Goal: Communication & Community: Answer question/provide support

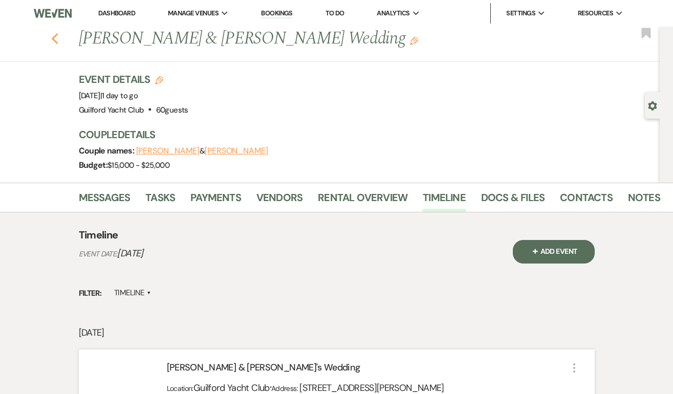
click at [56, 39] on icon "Previous" at bounding box center [55, 39] width 8 height 12
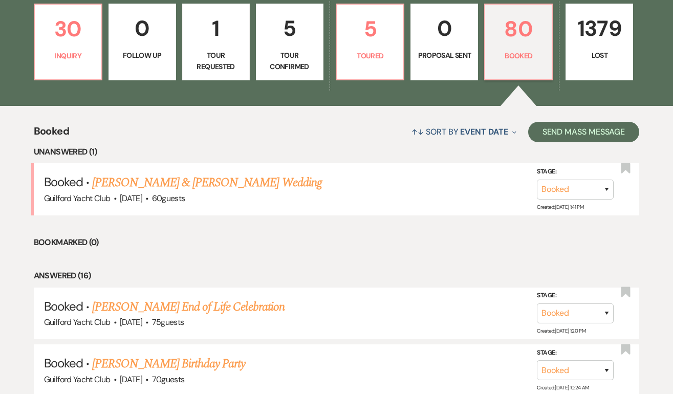
scroll to position [276, 0]
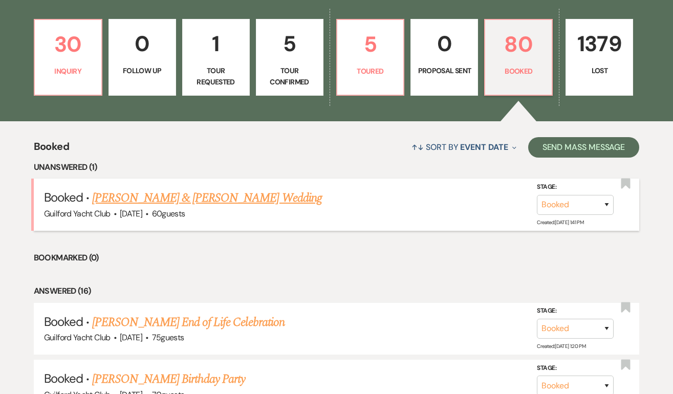
click at [264, 197] on link "[PERSON_NAME] & [PERSON_NAME] Wedding" at bounding box center [206, 198] width 229 height 18
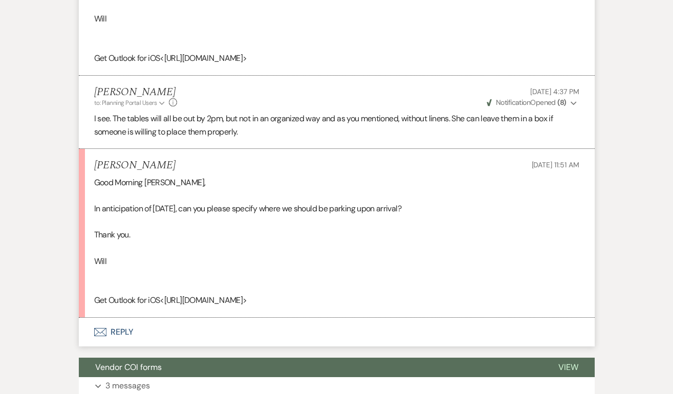
scroll to position [2356, 0]
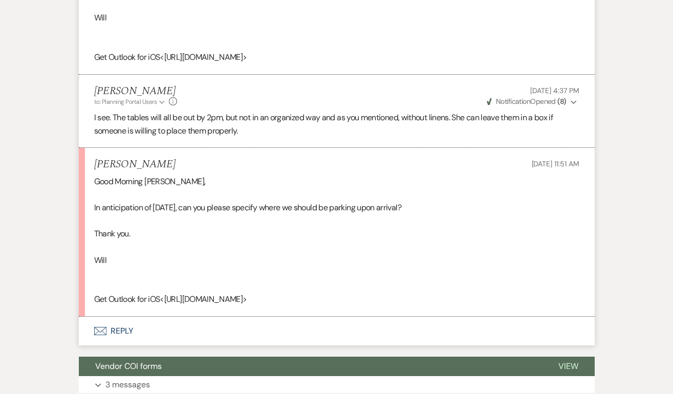
click at [121, 333] on button "Envelope Reply" at bounding box center [337, 331] width 516 height 29
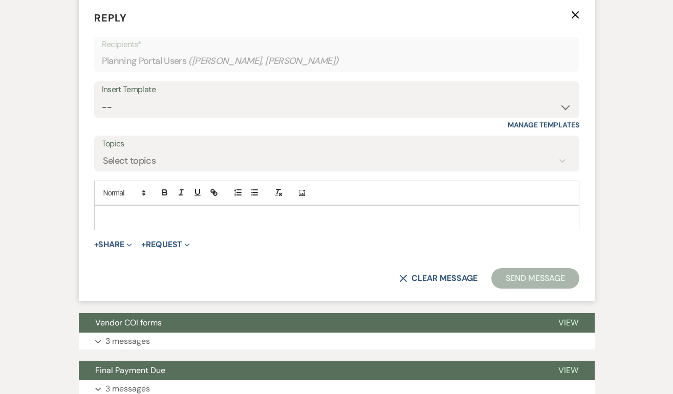
scroll to position [2678, 0]
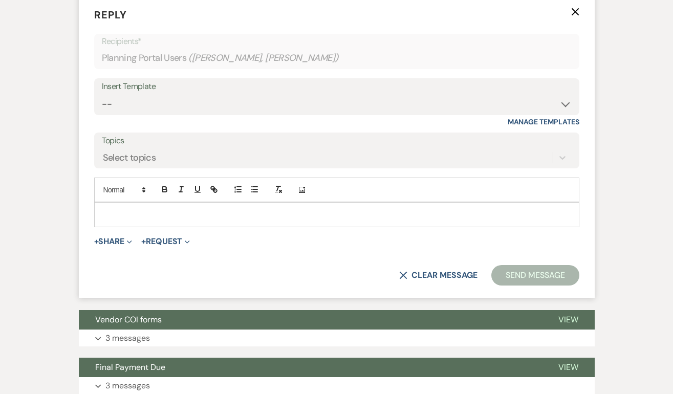
click at [128, 217] on p at bounding box center [336, 214] width 469 height 11
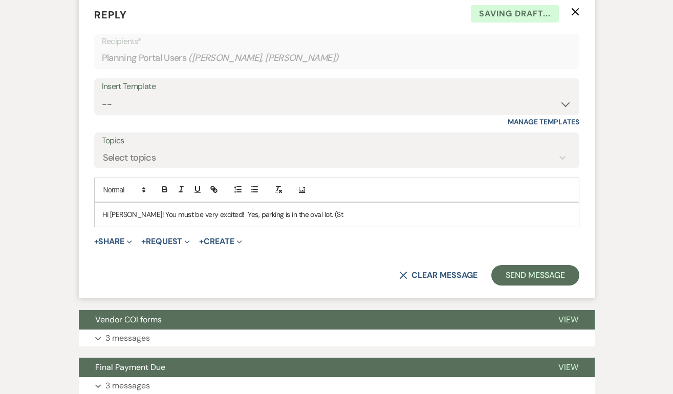
drag, startPoint x: 266, startPoint y: 212, endPoint x: 271, endPoint y: 214, distance: 5.5
click at [266, 212] on p "Hi [PERSON_NAME]! You must be very excited! Yes, parking is in the oval lot. (St" at bounding box center [336, 214] width 469 height 11
click at [323, 215] on p "Hi [PERSON_NAME]! You must be very excited! Yes, parking is in the large oval l…" at bounding box center [336, 214] width 469 height 11
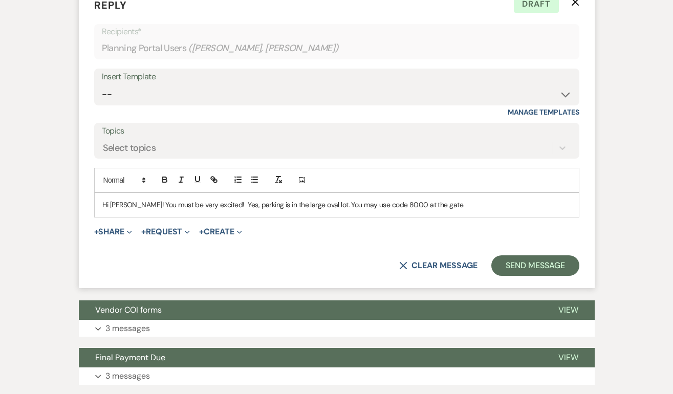
scroll to position [2698, 0]
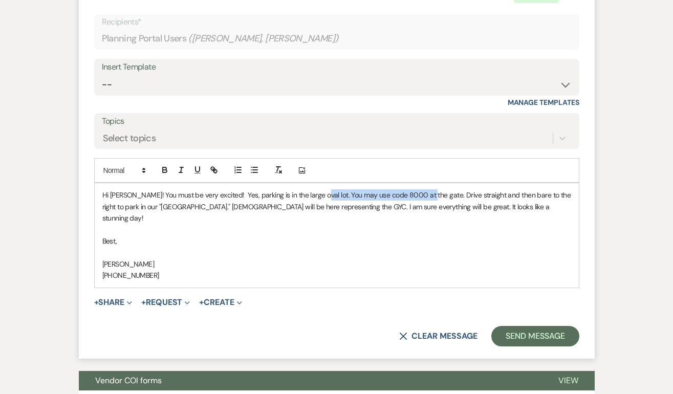
drag, startPoint x: 418, startPoint y: 197, endPoint x: 307, endPoint y: 195, distance: 111.0
click at [307, 195] on p "Hi [PERSON_NAME]! You must be very excited! Yes, parking is in the large oval l…" at bounding box center [336, 206] width 469 height 34
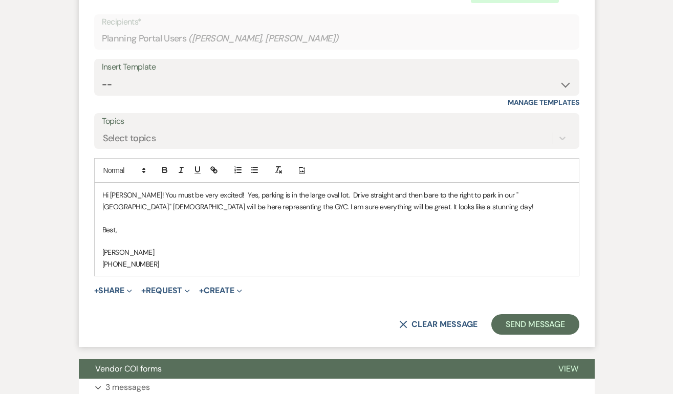
click at [124, 193] on p "Hi [PERSON_NAME]! You must be very excited! Yes, parking is in the large oval l…" at bounding box center [336, 200] width 469 height 23
click at [167, 207] on p "Hi [PERSON_NAME]! You must be very excited! Yes, parking is in the large oval l…" at bounding box center [336, 200] width 469 height 23
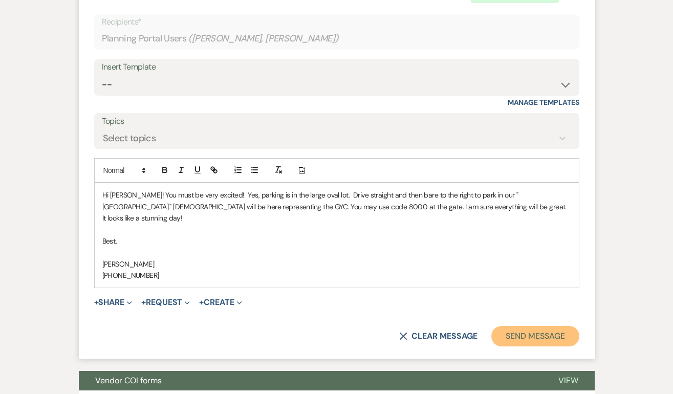
click at [512, 326] on button "Send Message" at bounding box center [534, 336] width 87 height 20
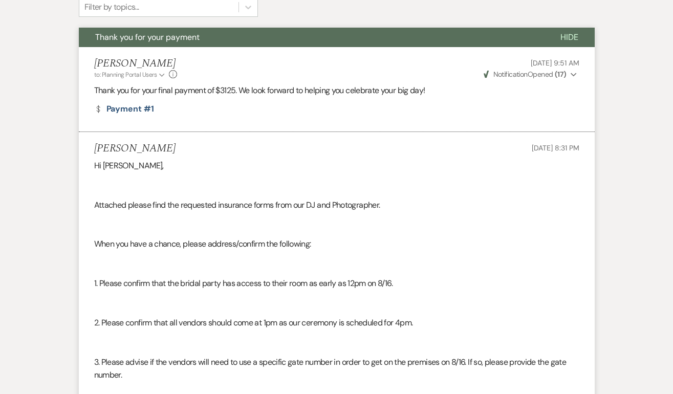
scroll to position [0, 0]
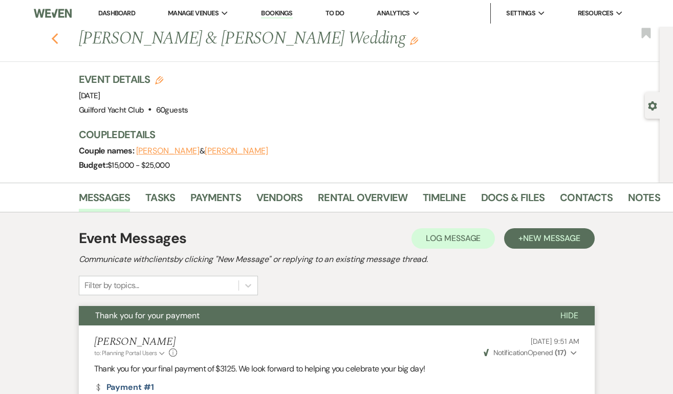
click at [52, 38] on use "button" at bounding box center [54, 38] width 7 height 11
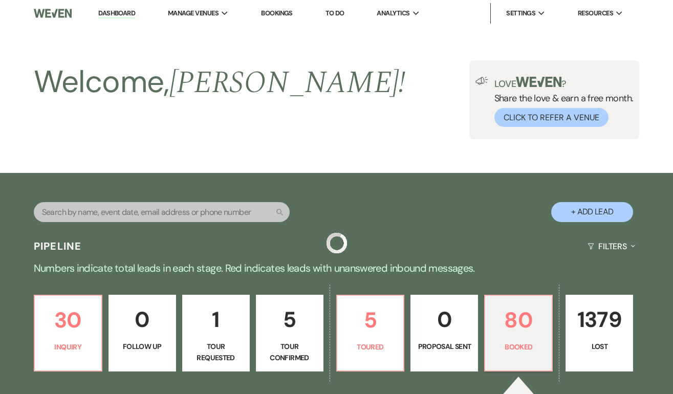
scroll to position [276, 0]
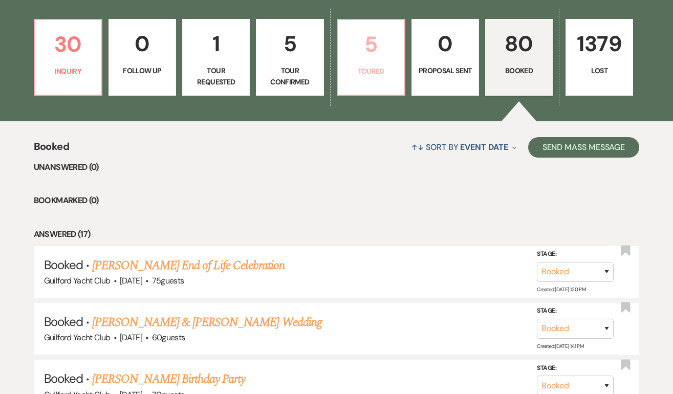
click at [367, 51] on p "5" at bounding box center [371, 44] width 54 height 34
select select "5"
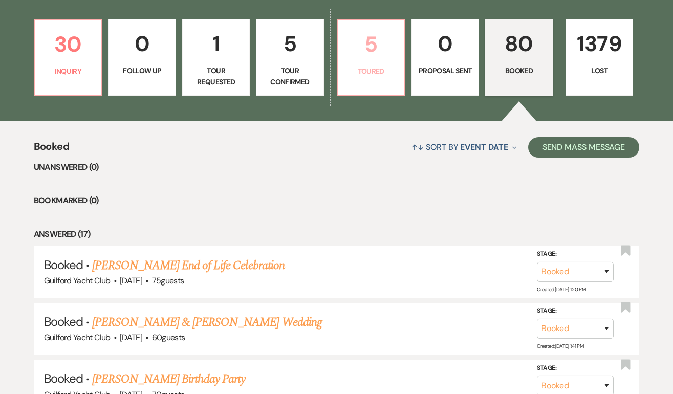
select select "5"
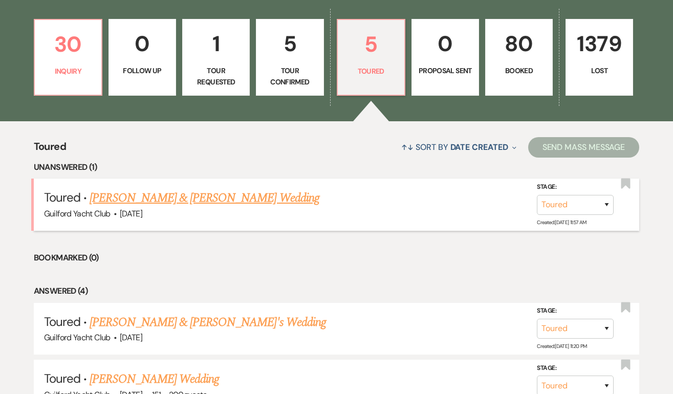
click at [231, 199] on link "[PERSON_NAME] & [PERSON_NAME] Wedding" at bounding box center [204, 198] width 229 height 18
select select "5"
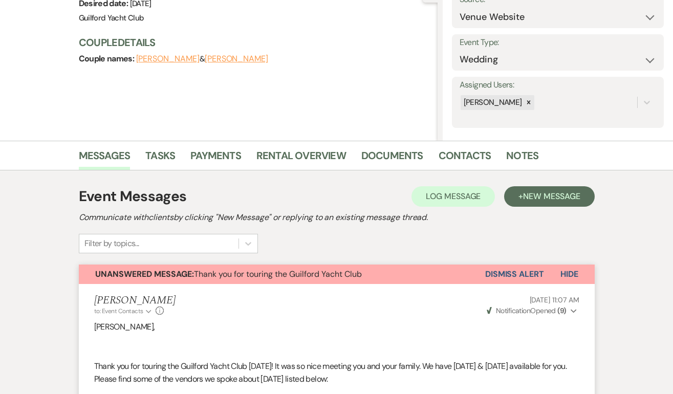
scroll to position [116, 0]
click at [497, 268] on button "Dismiss Alert" at bounding box center [514, 274] width 59 height 19
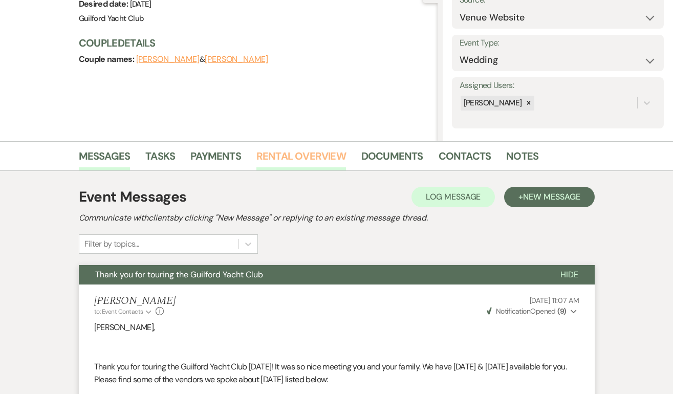
scroll to position [0, 0]
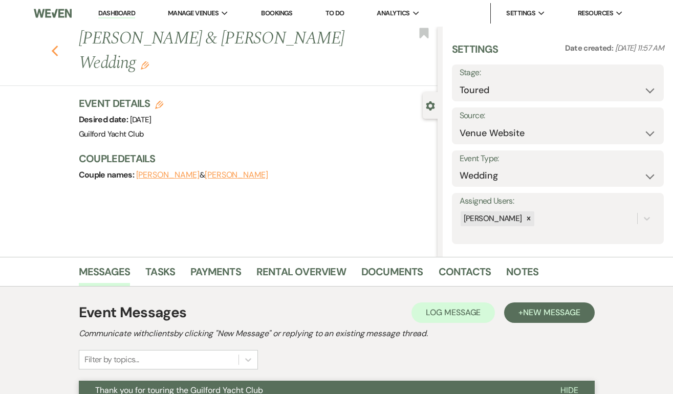
click at [55, 53] on use "button" at bounding box center [54, 51] width 7 height 11
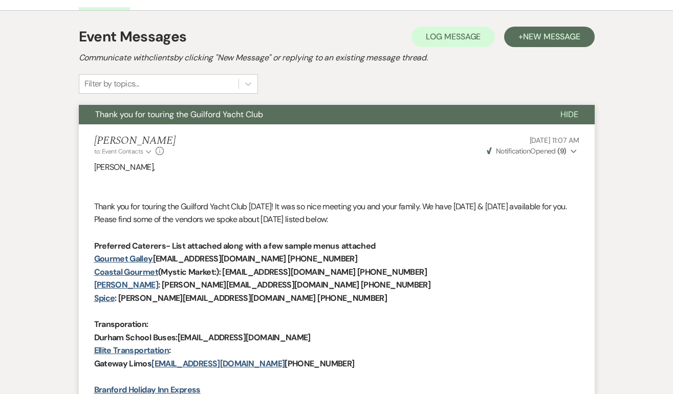
select select "5"
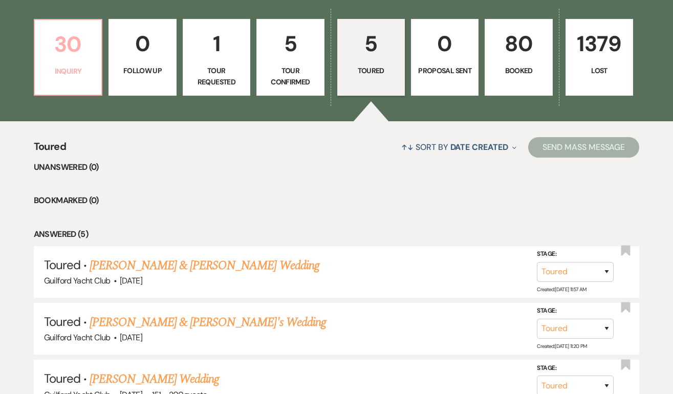
click at [78, 81] on link "30 Inquiry" at bounding box center [68, 57] width 69 height 77
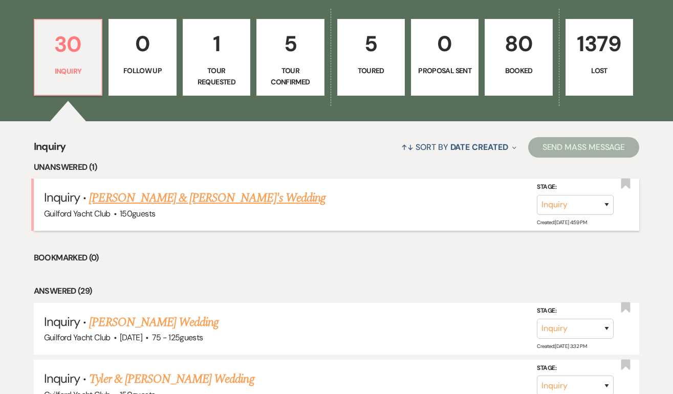
click at [131, 201] on link "[PERSON_NAME] & [PERSON_NAME]'s Wedding" at bounding box center [207, 198] width 236 height 18
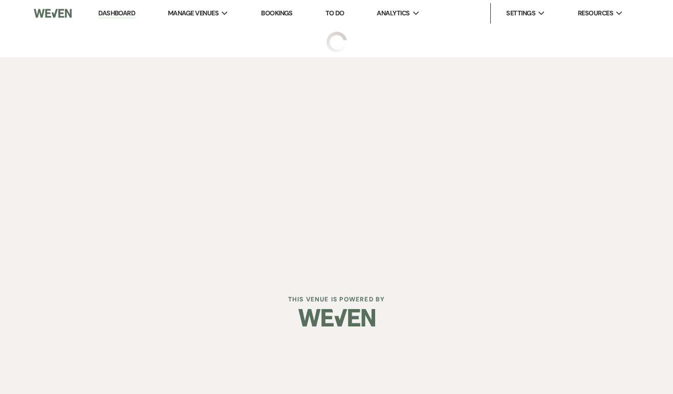
select select "5"
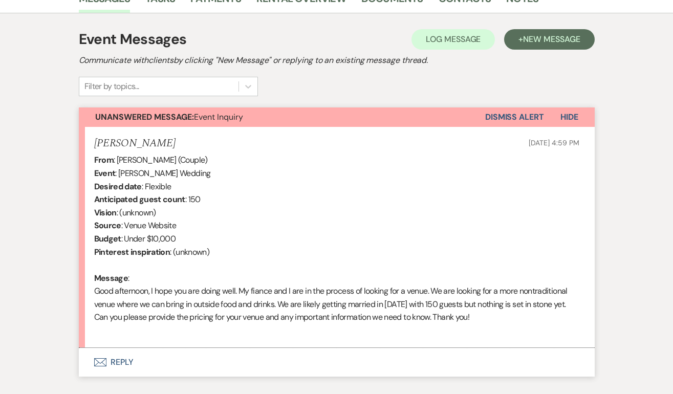
scroll to position [337, 0]
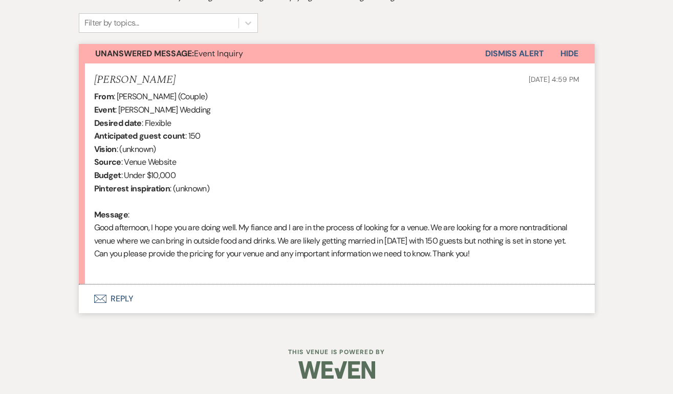
click at [124, 296] on button "Envelope Reply" at bounding box center [337, 298] width 516 height 29
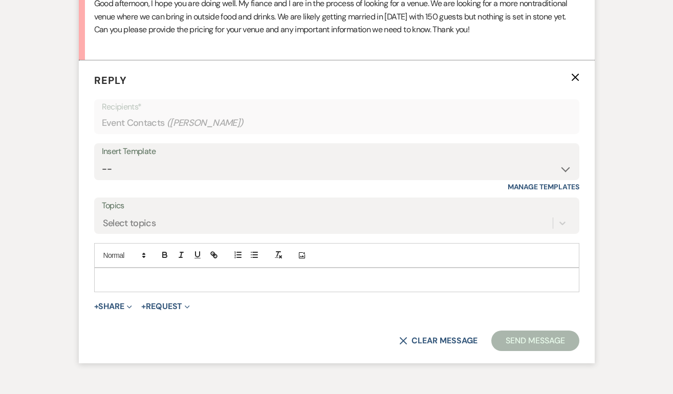
scroll to position [553, 0]
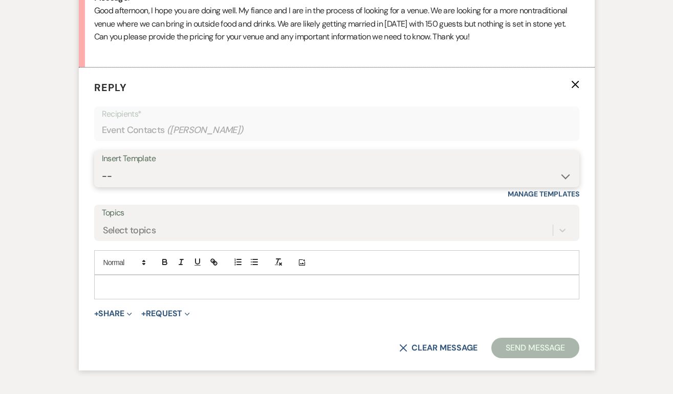
click at [135, 171] on select "-- Weven Planning Portal Introduction (Booked Events) Initial Inquiry Response …" at bounding box center [337, 176] width 470 height 20
select select "2020"
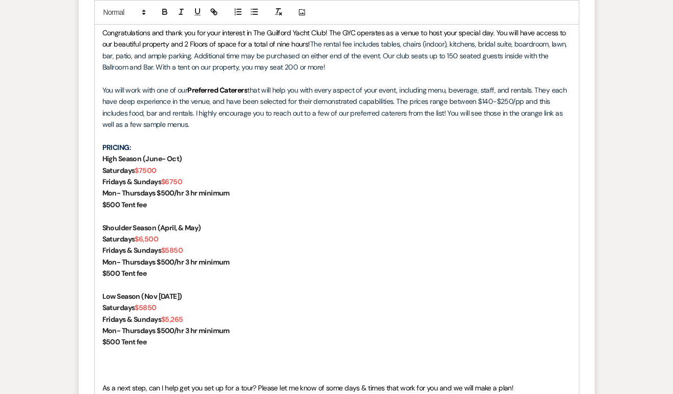
scroll to position [832, 0]
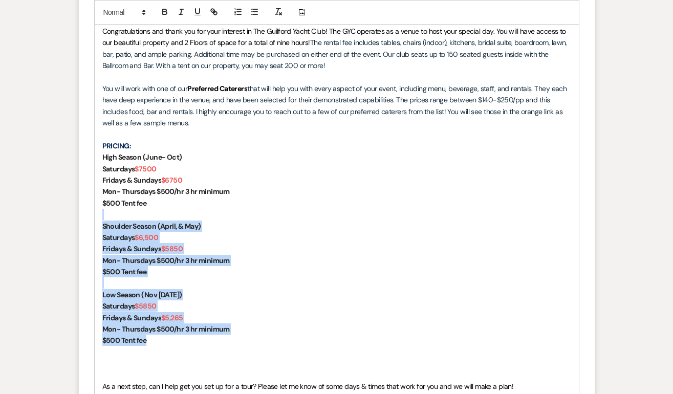
drag, startPoint x: 149, startPoint y: 338, endPoint x: 94, endPoint y: 214, distance: 135.1
click at [95, 214] on div "[PERSON_NAME], Congratulations and thank you for your interest in The Guilford …" at bounding box center [337, 220] width 484 height 448
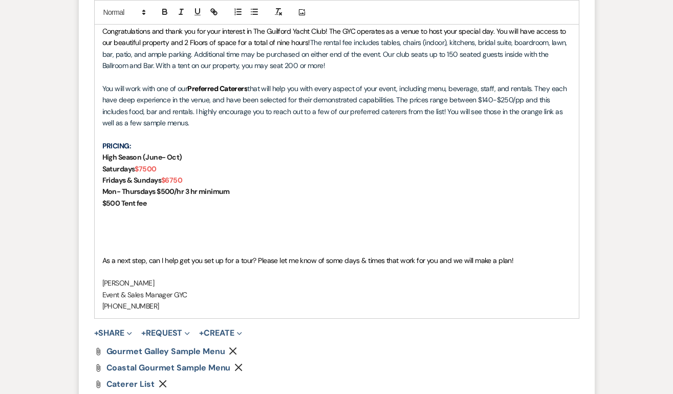
click at [99, 254] on div "[PERSON_NAME], Congratulations and thank you for your interest in The Guilford …" at bounding box center [337, 157] width 484 height 322
click at [107, 249] on p at bounding box center [336, 248] width 469 height 11
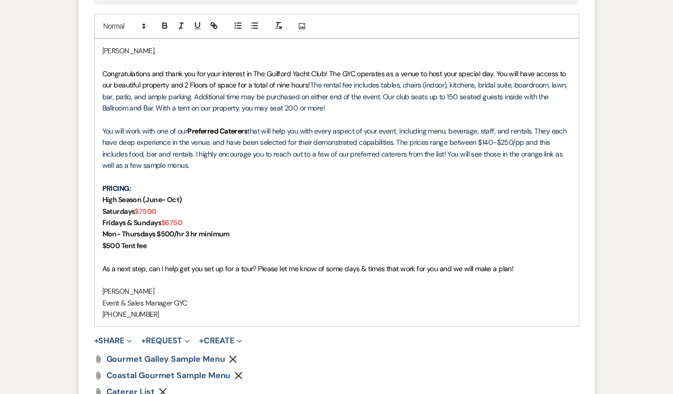
scroll to position [776, 0]
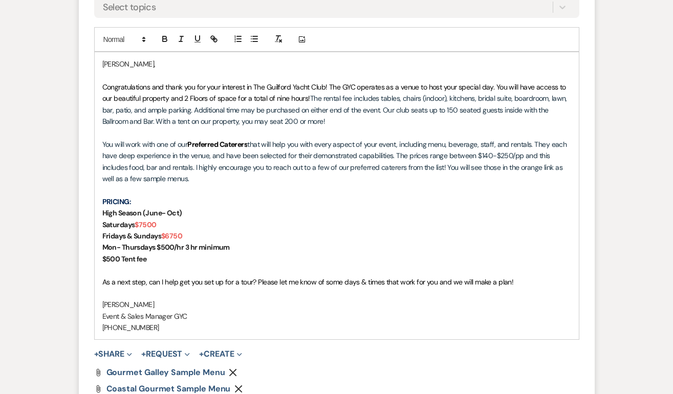
click at [327, 85] on span "Congratulations and thank you for your interest in The Guilford Yacht Club! The…" at bounding box center [334, 92] width 465 height 20
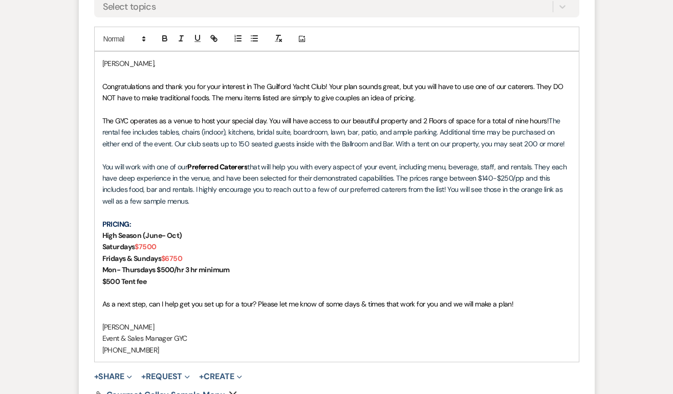
click at [452, 100] on p "Congratulations and thank you for your interest in The Guilford Yacht Club! You…" at bounding box center [336, 92] width 469 height 23
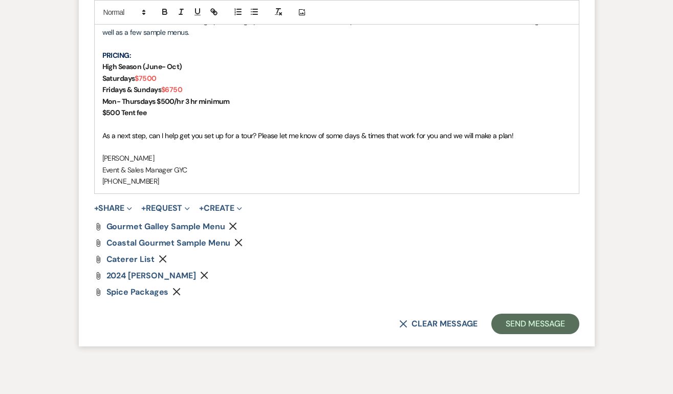
scroll to position [956, 0]
click at [208, 277] on use "button" at bounding box center [205, 276] width 8 height 8
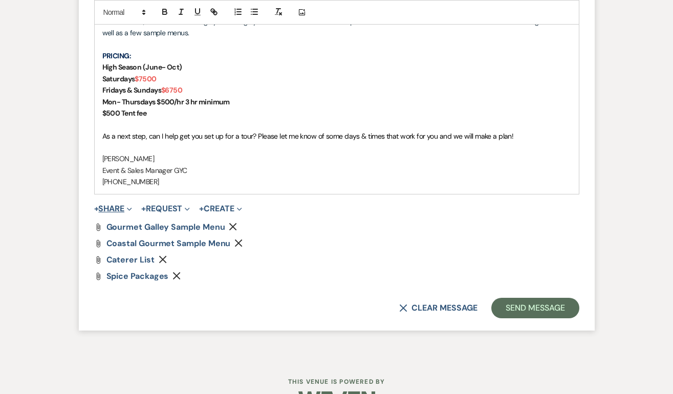
click at [124, 211] on button "+ Share Expand" at bounding box center [113, 209] width 38 height 8
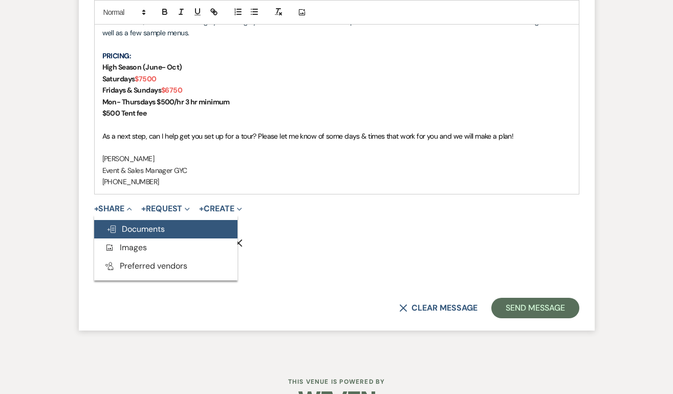
click at [136, 229] on span "Doc Upload Documents" at bounding box center [135, 229] width 58 height 11
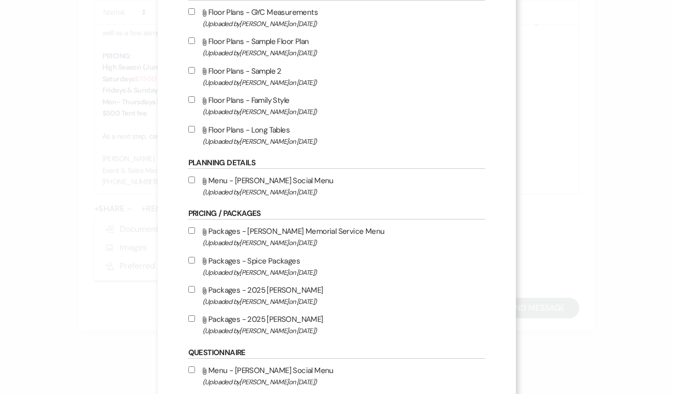
scroll to position [225, 0]
click at [190, 321] on input "Attach File Packages - 2025 [PERSON_NAME] (Uploaded by [PERSON_NAME] on [DATE] )" at bounding box center [191, 318] width 7 height 7
checkbox input "true"
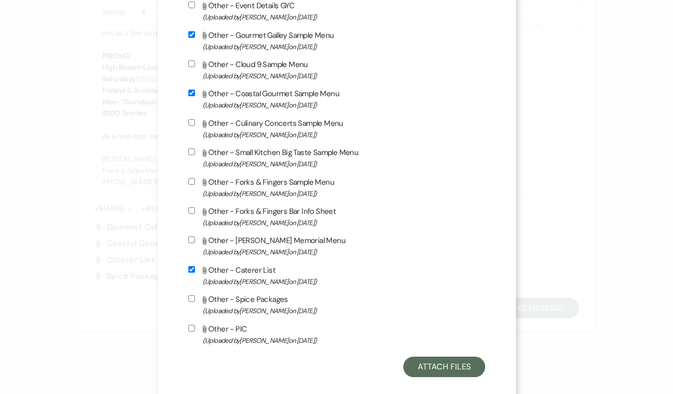
scroll to position [829, 0]
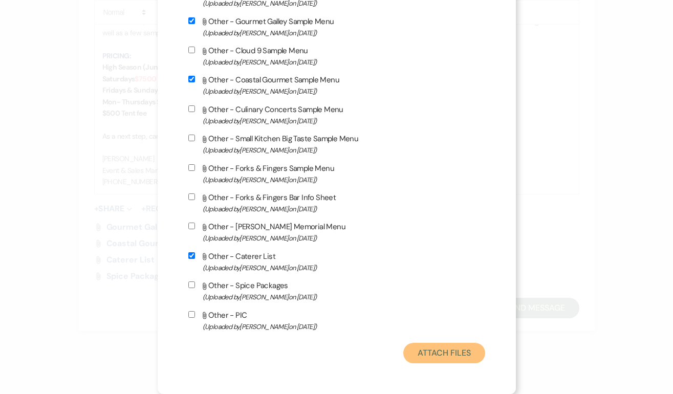
click at [418, 349] on button "Attach Files" at bounding box center [443, 353] width 81 height 20
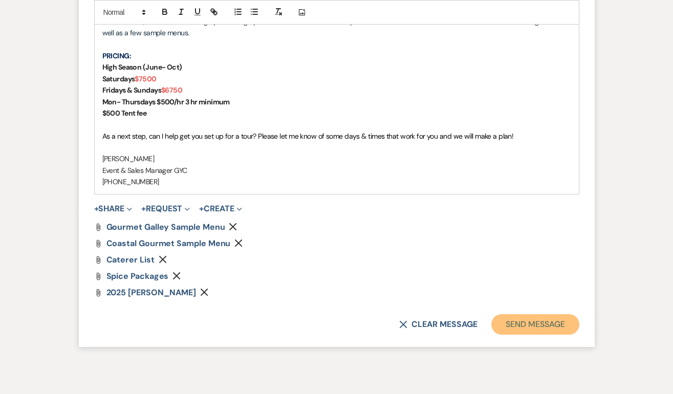
click at [540, 324] on button "Send Message" at bounding box center [534, 324] width 87 height 20
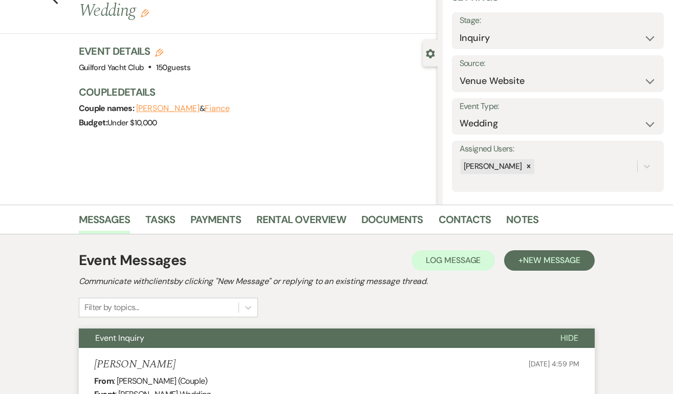
scroll to position [0, 0]
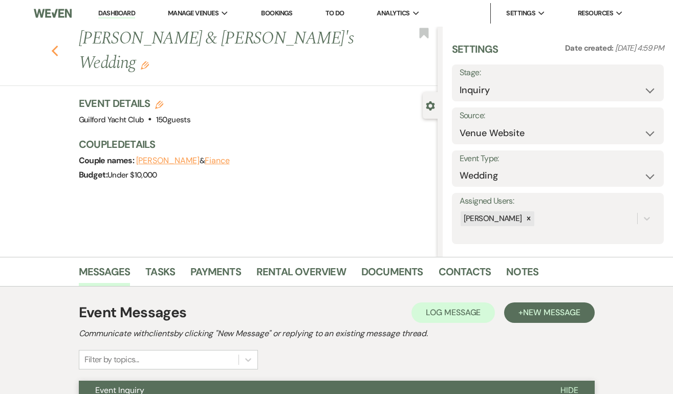
click at [53, 45] on icon "Previous" at bounding box center [55, 51] width 8 height 12
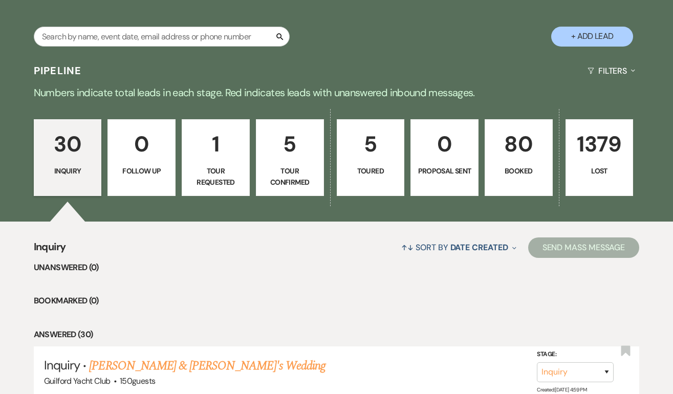
scroll to position [177, 0]
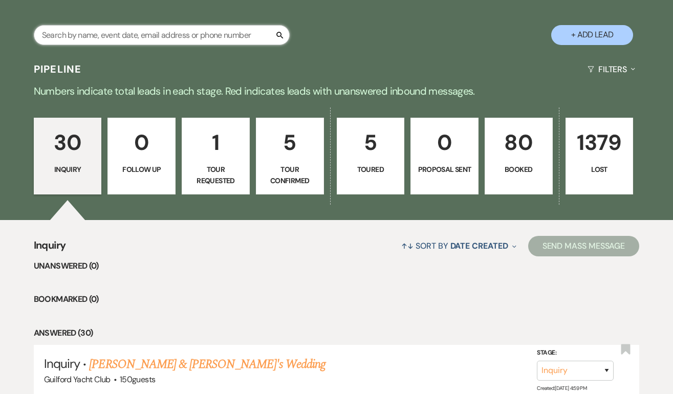
click at [145, 36] on input "text" at bounding box center [162, 35] width 256 height 20
type input "ben"
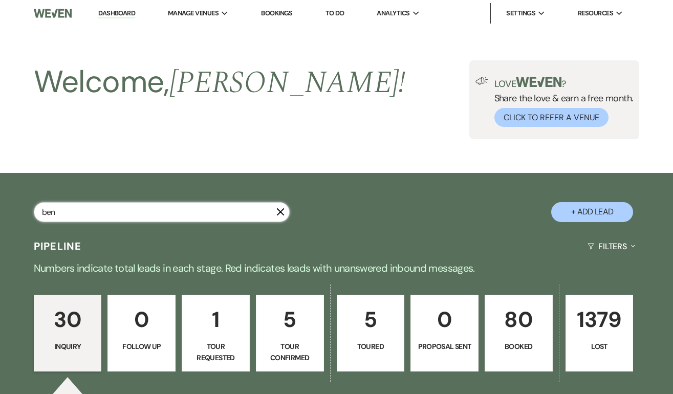
select select "8"
select select "5"
select select "8"
select select "10"
select select "8"
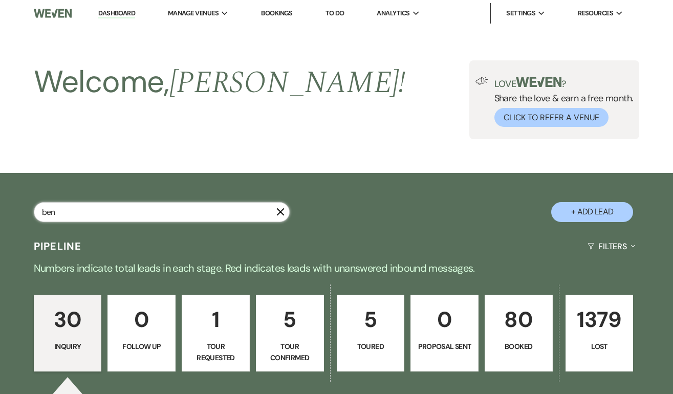
select select "5"
select select "8"
select select "5"
select select "8"
select select "5"
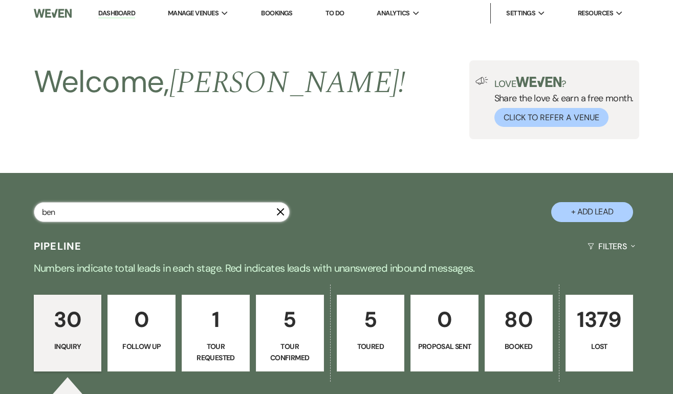
select select "5"
select select "8"
select select "5"
select select "8"
select select "5"
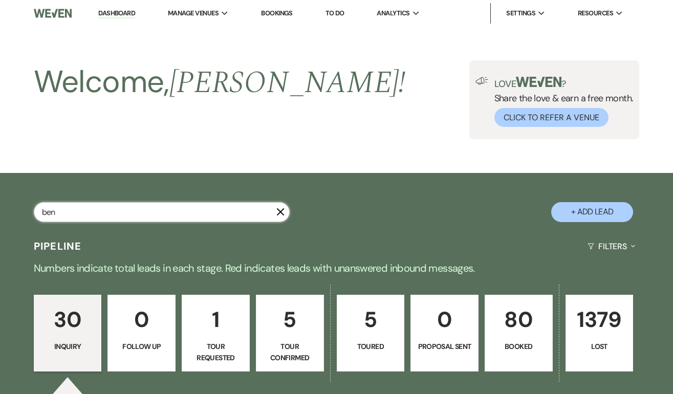
select select "8"
select select "5"
select select "8"
select select "5"
select select "8"
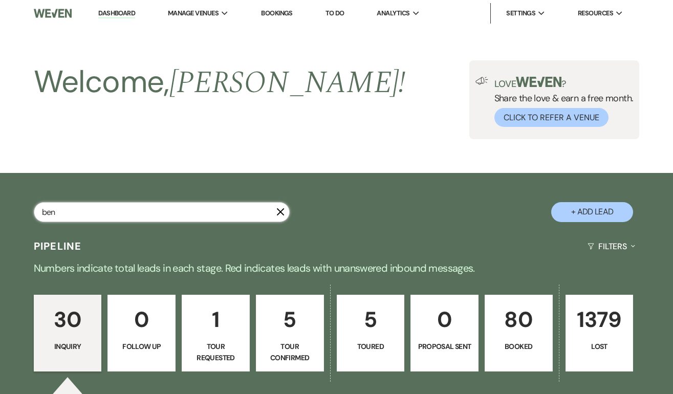
select select "7"
select select "8"
select select "5"
select select "8"
select select "6"
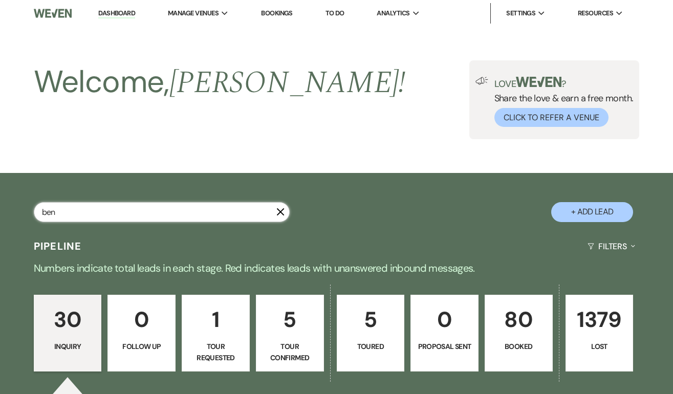
select select "8"
select select "5"
select select "8"
select select "5"
select select "8"
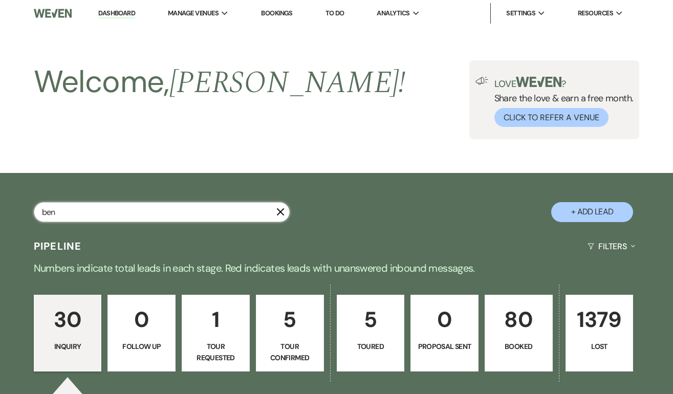
select select "5"
select select "8"
select select "5"
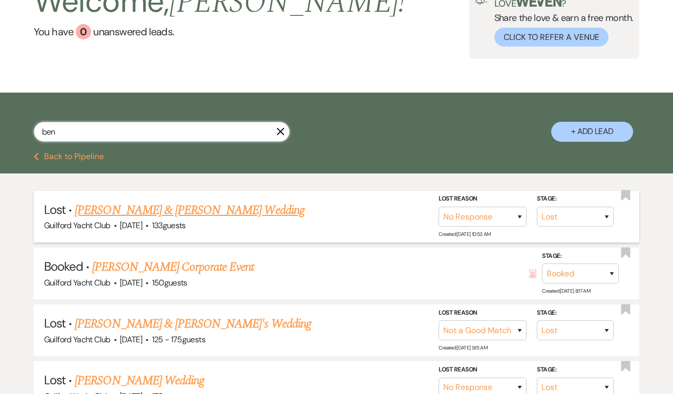
scroll to position [81, 0]
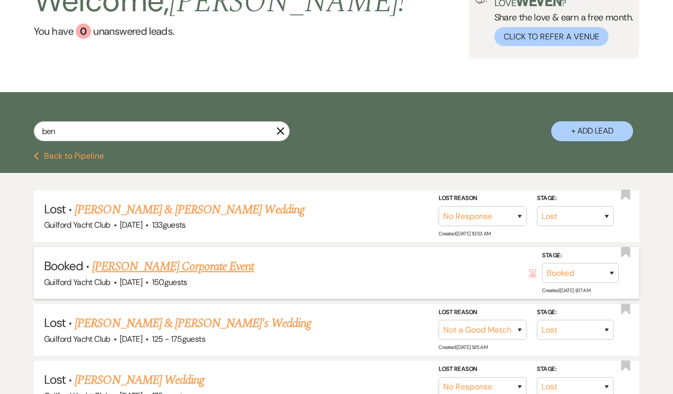
click at [178, 264] on link "[PERSON_NAME] Corporate Event" at bounding box center [173, 266] width 162 height 18
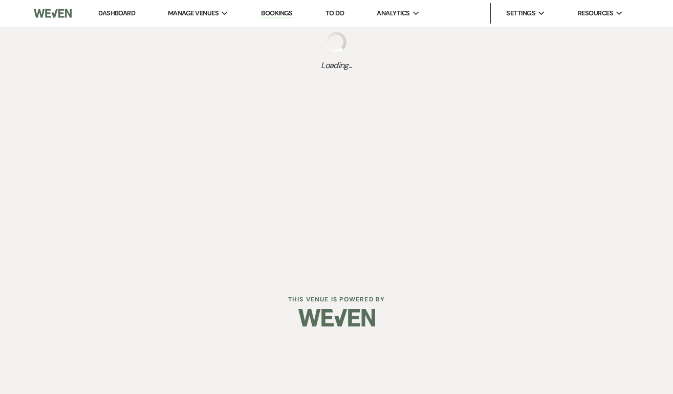
select select "20"
select select "9"
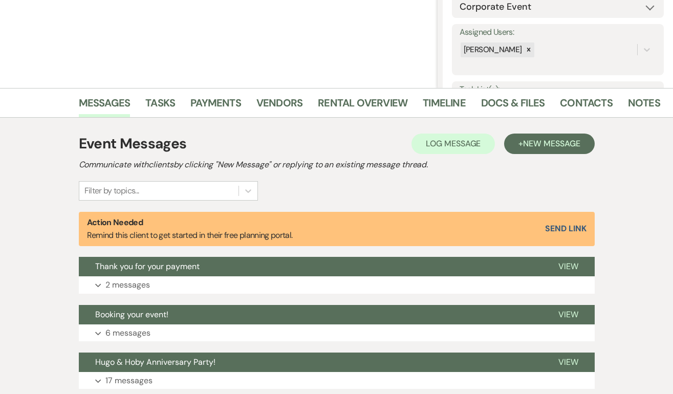
scroll to position [170, 0]
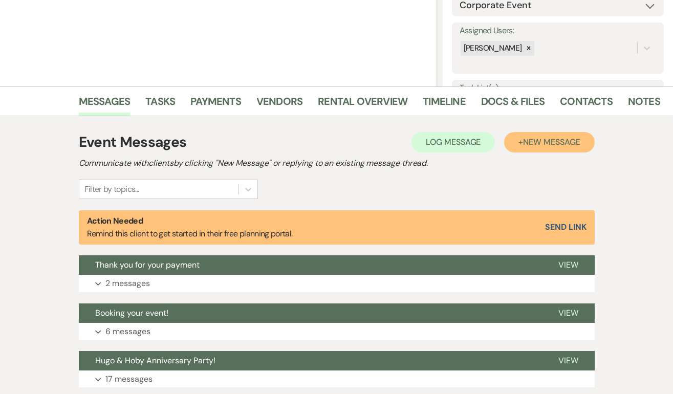
click at [556, 142] on span "New Message" at bounding box center [551, 142] width 57 height 11
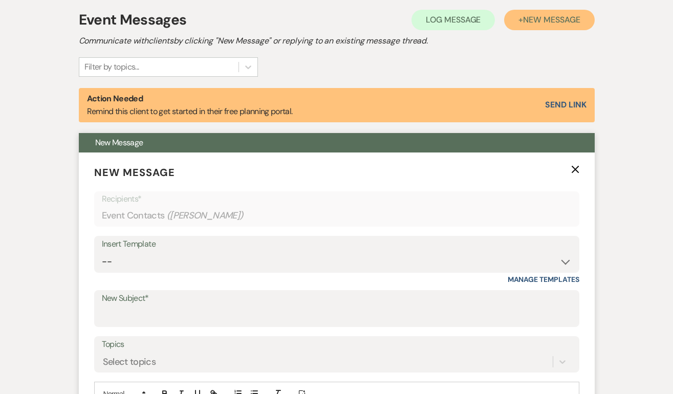
scroll to position [295, 0]
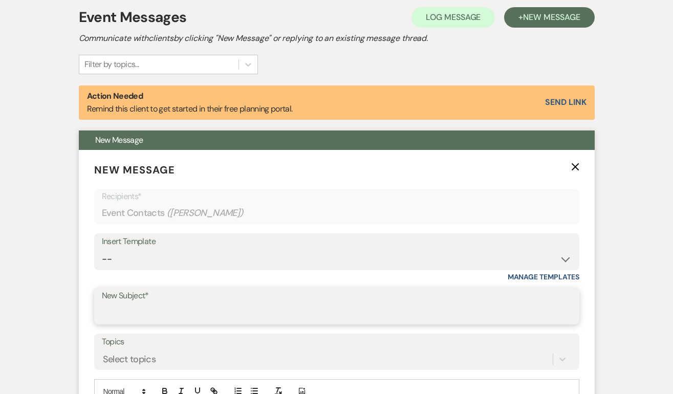
click at [147, 309] on input "New Subject*" at bounding box center [337, 313] width 470 height 20
type input "Caterer"
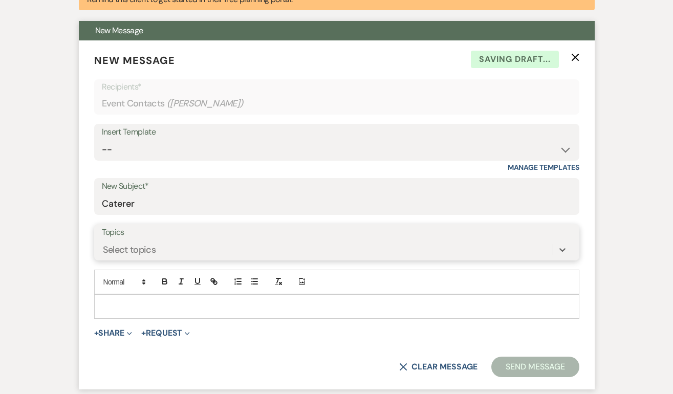
scroll to position [405, 0]
click at [138, 305] on p at bounding box center [336, 305] width 469 height 11
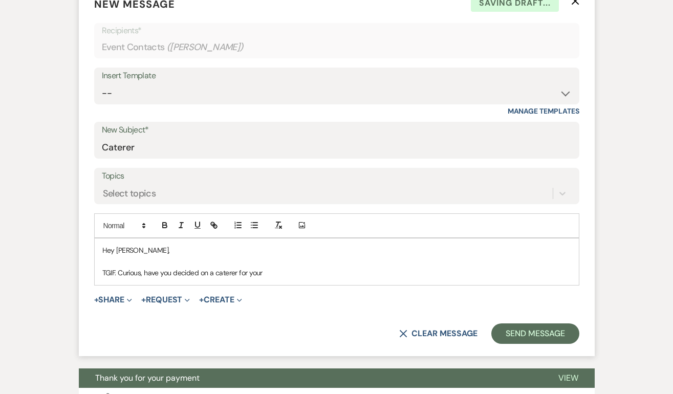
scroll to position [467, 0]
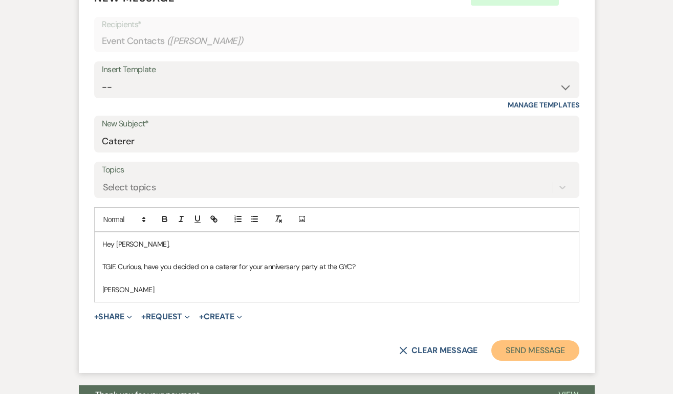
click at [525, 351] on button "Send Message" at bounding box center [534, 350] width 87 height 20
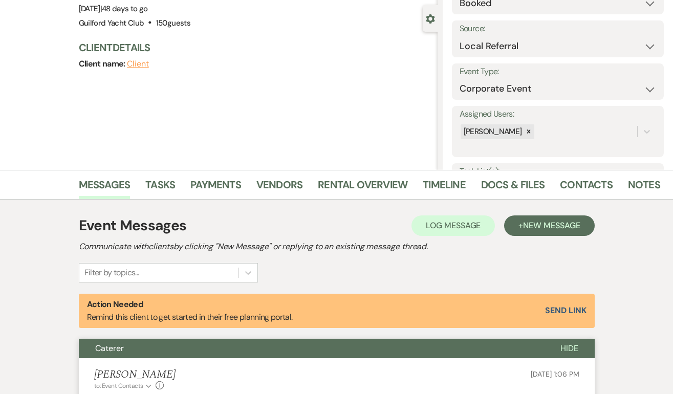
scroll to position [0, 0]
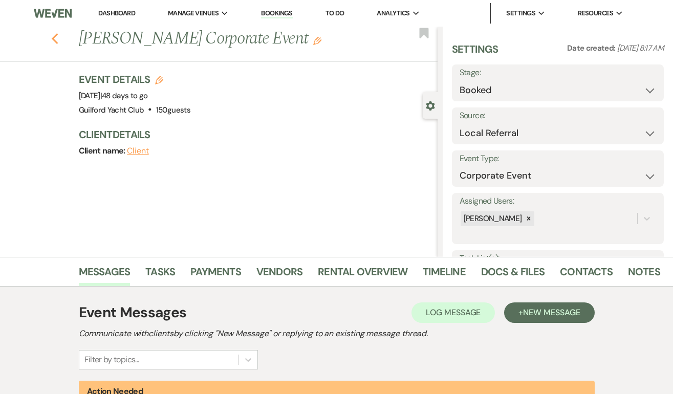
click at [55, 35] on use "button" at bounding box center [54, 38] width 7 height 11
select select "8"
select select "5"
select select "8"
select select "10"
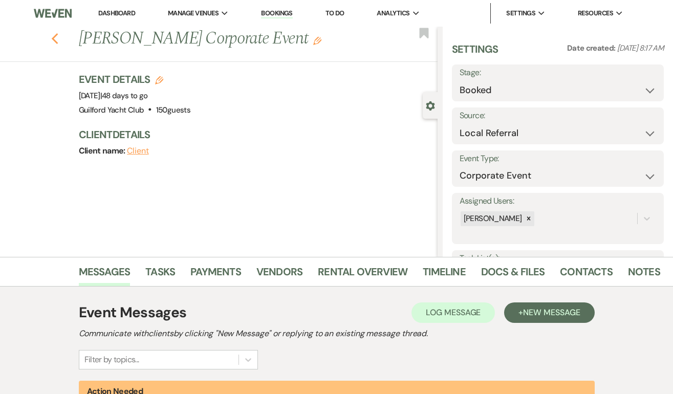
select select "8"
select select "5"
select select "8"
select select "5"
select select "8"
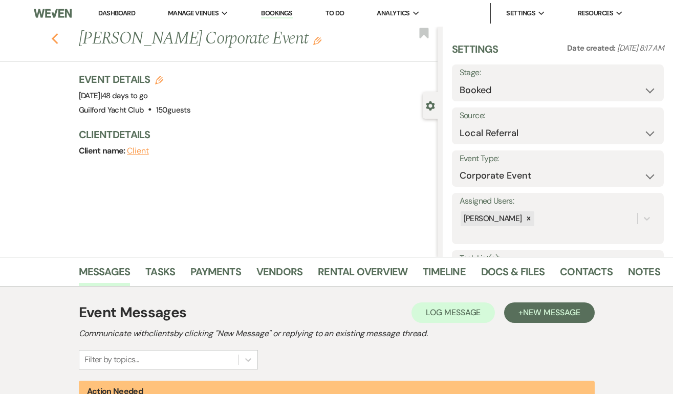
select select "5"
select select "8"
select select "5"
select select "8"
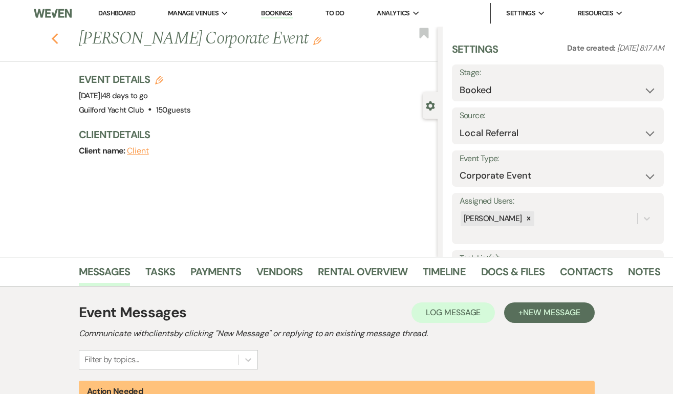
select select "5"
select select "8"
select select "5"
select select "8"
select select "5"
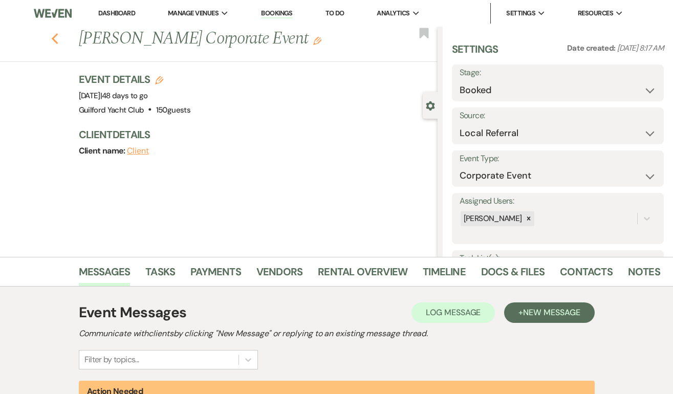
select select "8"
select select "7"
select select "8"
select select "5"
select select "8"
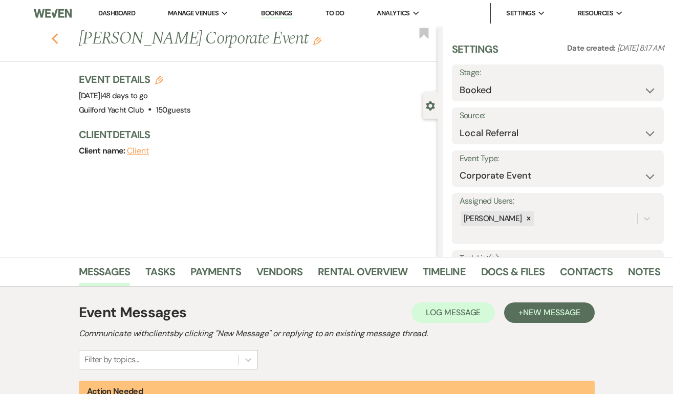
select select "6"
select select "8"
select select "5"
select select "8"
select select "5"
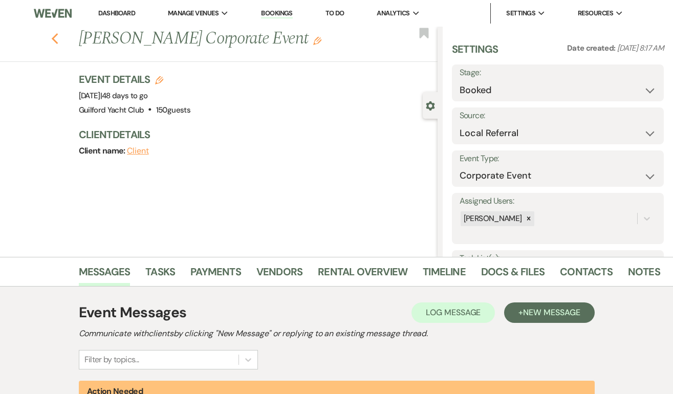
select select "8"
select select "5"
select select "8"
select select "5"
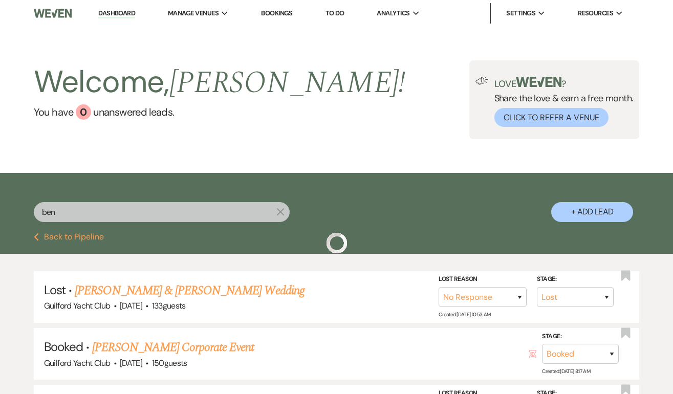
scroll to position [81, 0]
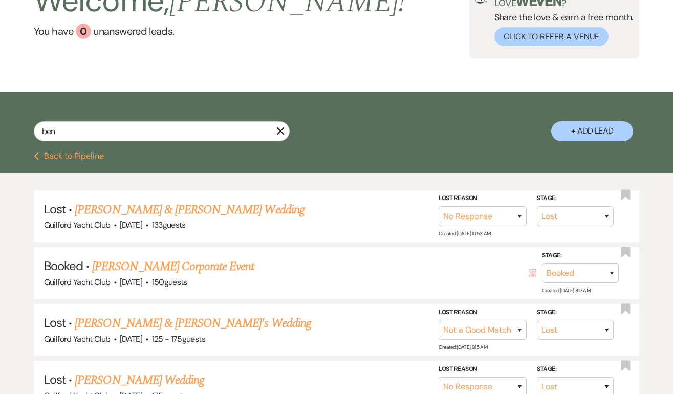
click at [78, 150] on div "ben X + Add Lead" at bounding box center [336, 122] width 673 height 60
click at [76, 155] on button "Previous Back to Pipeline" at bounding box center [69, 156] width 70 height 8
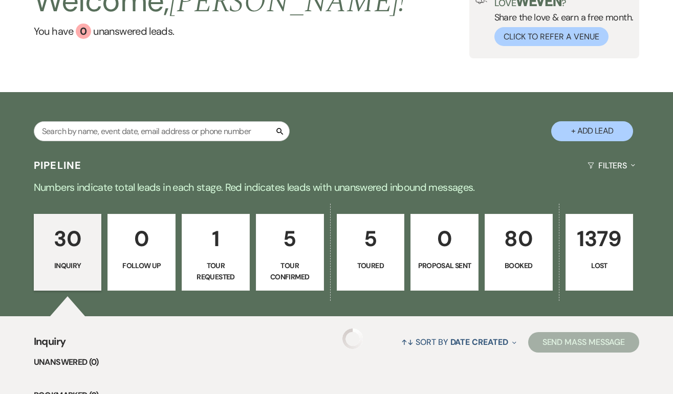
scroll to position [177, 0]
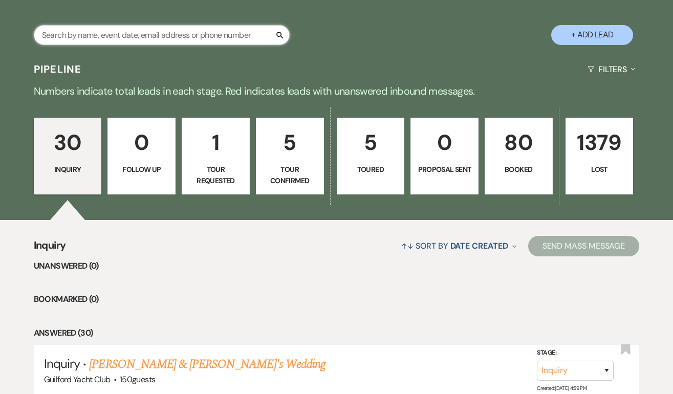
click at [96, 43] on input "text" at bounding box center [162, 35] width 256 height 20
type input "[PERSON_NAME]"
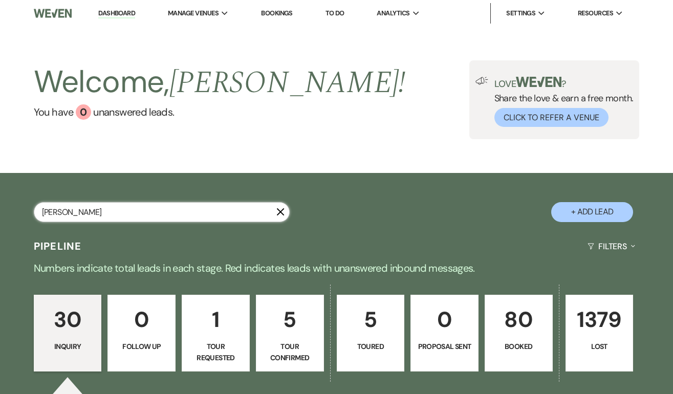
select select "5"
select select "8"
select select "5"
select select "8"
select select "5"
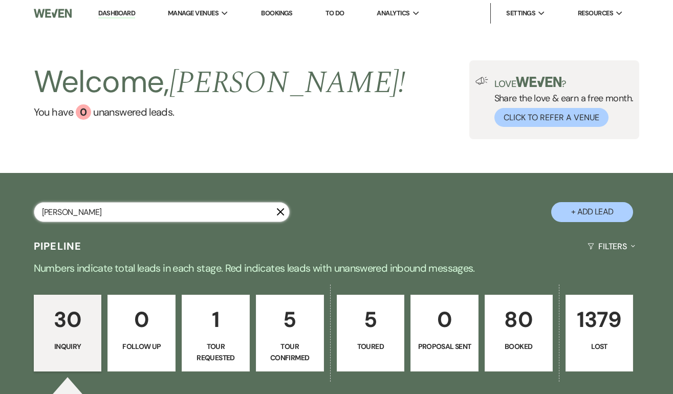
select select "8"
select select "5"
select select "8"
select select "5"
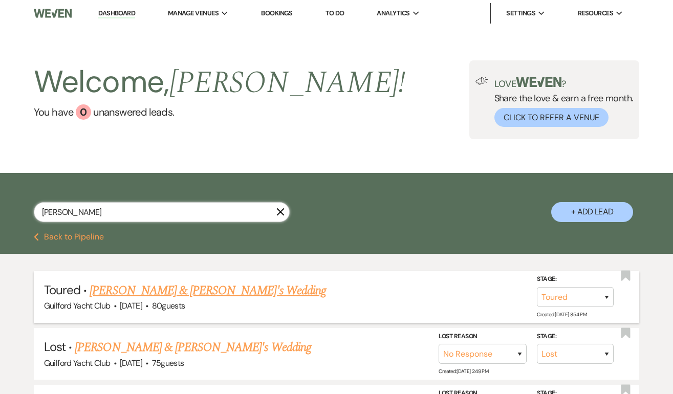
type input "[PERSON_NAME]"
click at [142, 292] on link "[PERSON_NAME] & [PERSON_NAME]'s Wedding" at bounding box center [208, 290] width 236 height 18
select select "5"
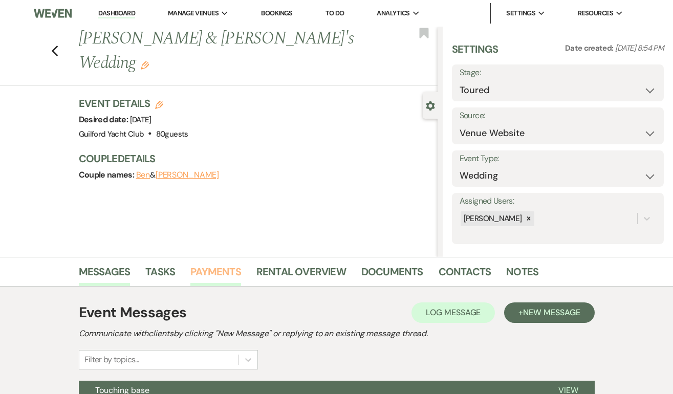
scroll to position [199, 0]
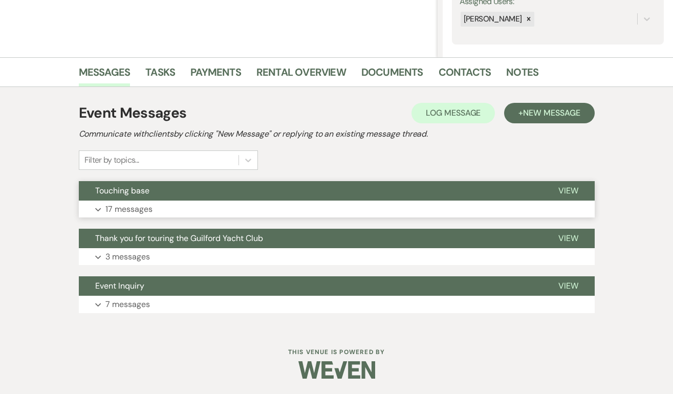
click at [564, 186] on span "View" at bounding box center [568, 190] width 20 height 11
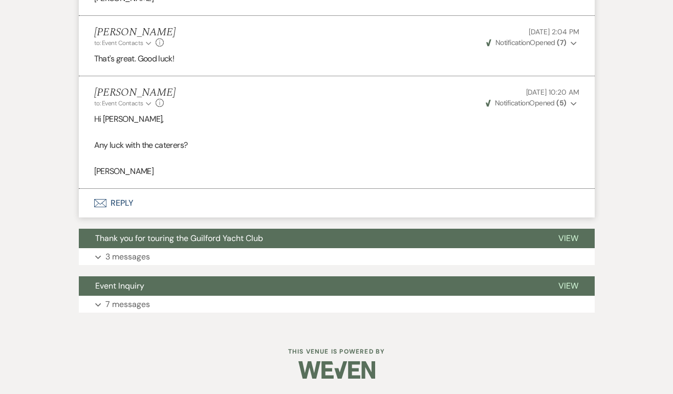
scroll to position [2355, 0]
click at [113, 204] on button "Envelope Reply" at bounding box center [337, 203] width 516 height 29
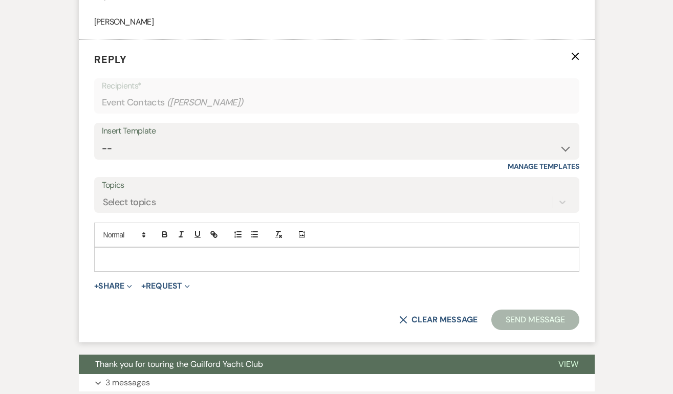
scroll to position [2499, 0]
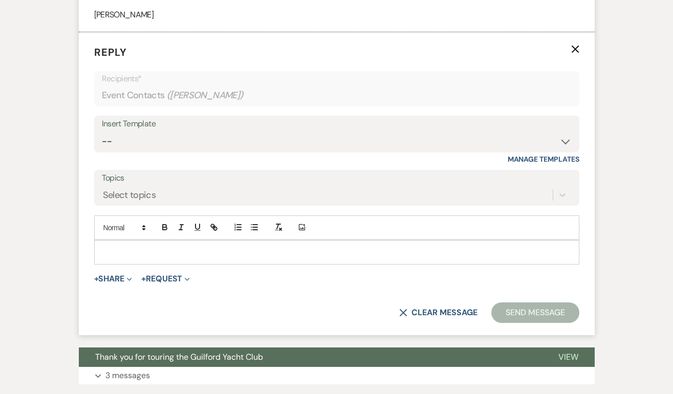
click at [107, 258] on p at bounding box center [336, 252] width 469 height 11
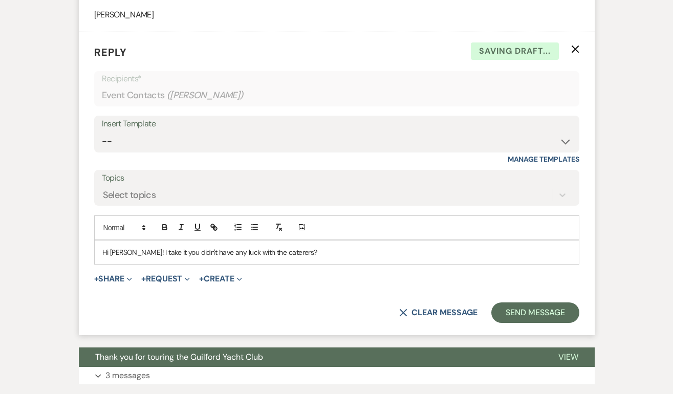
click at [132, 258] on p "Hi [PERSON_NAME]! I take it you didn't have any luck with the caterers?" at bounding box center [336, 252] width 469 height 11
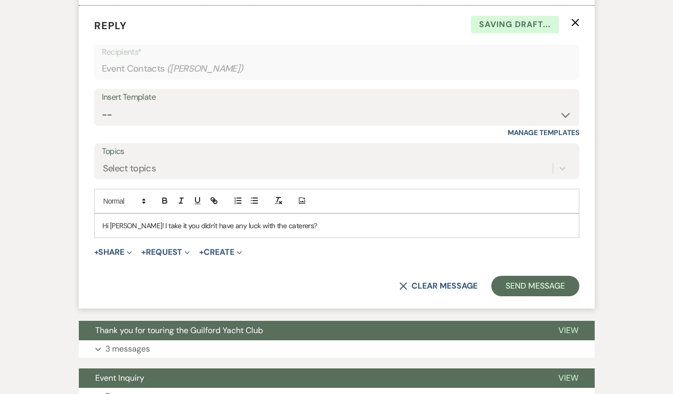
scroll to position [2630, 0]
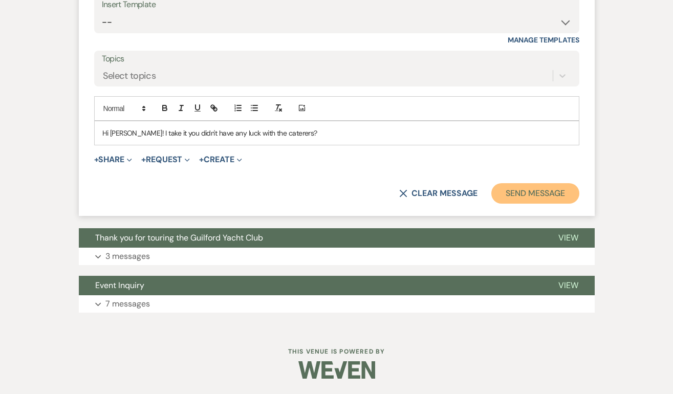
click at [531, 198] on button "Send Message" at bounding box center [534, 193] width 87 height 20
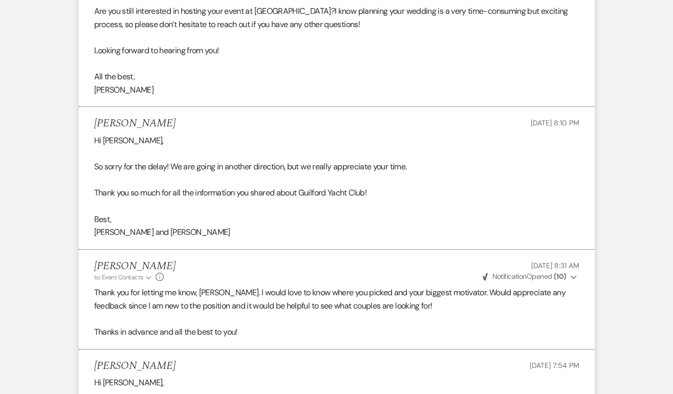
scroll to position [0, 0]
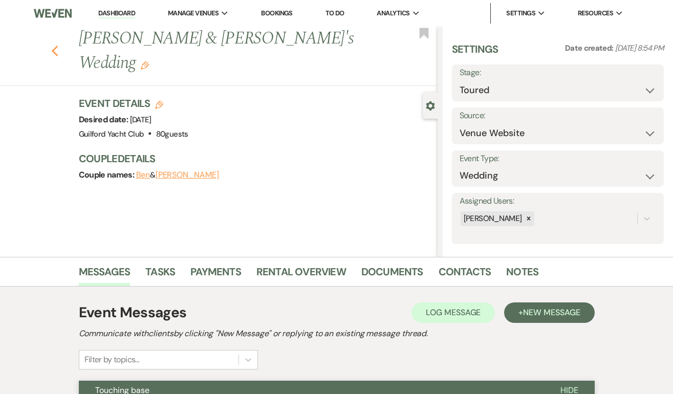
click at [55, 45] on icon "Previous" at bounding box center [55, 51] width 8 height 12
select select "5"
select select "8"
select select "5"
select select "8"
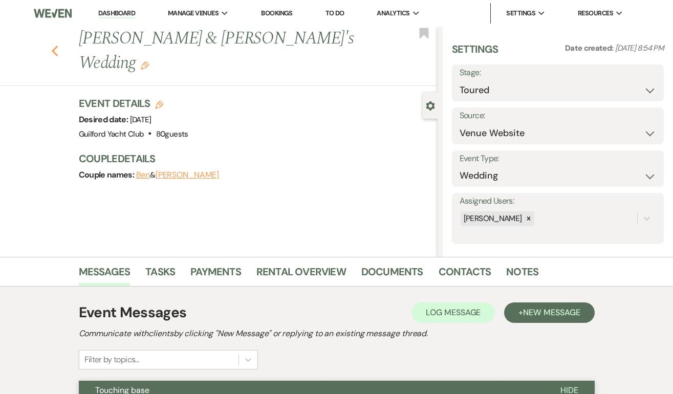
select select "5"
select select "8"
select select "5"
select select "8"
select select "5"
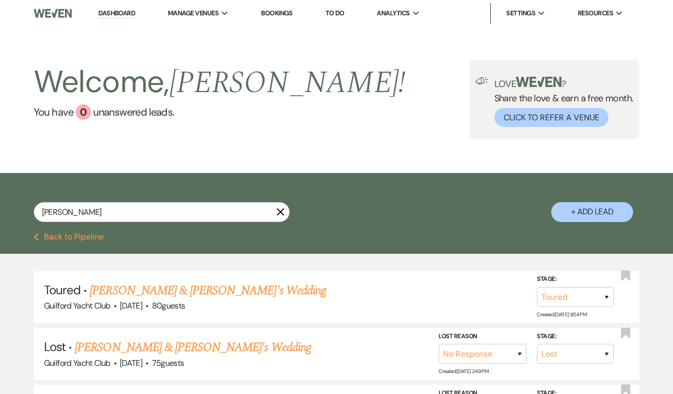
click at [66, 233] on button "Previous Back to Pipeline" at bounding box center [69, 237] width 70 height 8
